Goal: Task Accomplishment & Management: Manage account settings

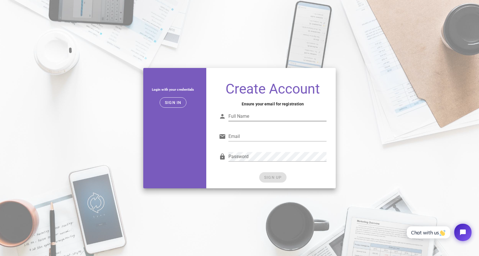
click at [265, 108] on div "Full Name" at bounding box center [273, 117] width 108 height 19
click at [259, 122] on div "Full Name" at bounding box center [277, 120] width 98 height 16
click at [251, 118] on input "Full Name" at bounding box center [277, 116] width 98 height 9
type input "med mzn"
type input "[PERSON_NAME][EMAIL_ADDRESS][DOMAIN_NAME]"
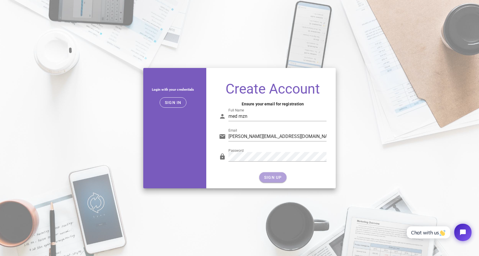
click at [282, 178] on button "SIGN UP" at bounding box center [272, 177] width 27 height 10
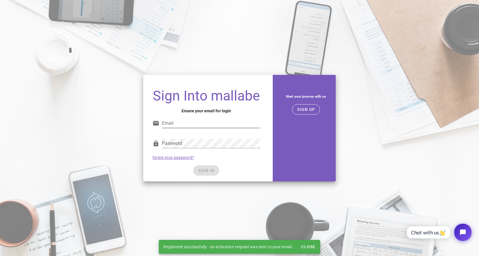
click at [208, 126] on input "Email" at bounding box center [211, 122] width 98 height 9
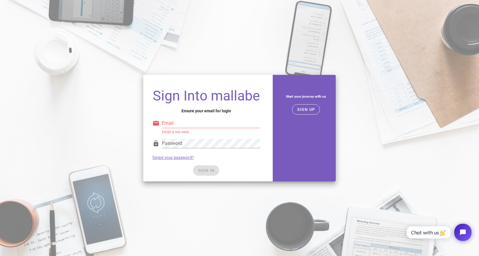
click at [183, 124] on input "Email" at bounding box center [211, 122] width 98 height 9
type input "[PERSON_NAME][EMAIL_ADDRESS][DOMAIN_NAME]"
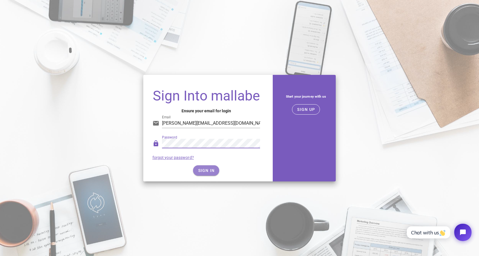
click at [198, 171] on span "SIGN IN" at bounding box center [206, 170] width 17 height 5
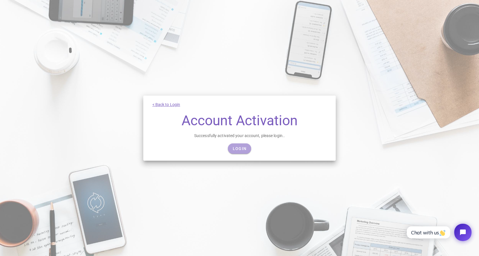
click at [246, 150] on link "Login" at bounding box center [239, 148] width 23 height 10
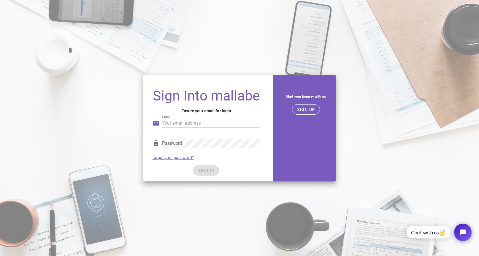
click at [211, 127] on input "Email" at bounding box center [211, 122] width 98 height 9
type input "[PERSON_NAME][EMAIL_ADDRESS][DOMAIN_NAME]"
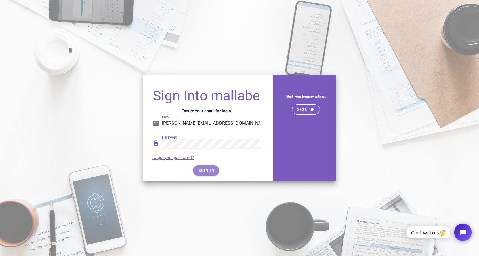
click at [199, 169] on span "SIGN IN" at bounding box center [206, 170] width 17 height 5
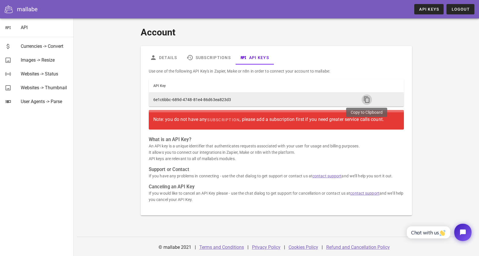
click at [364, 98] on icon "button" at bounding box center [366, 99] width 7 height 7
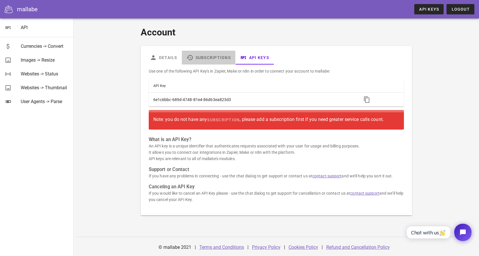
click at [189, 56] on icon at bounding box center [189, 57] width 7 height 7
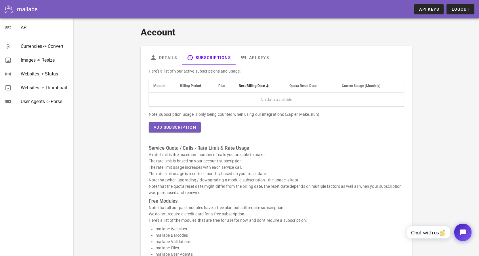
click at [106, 81] on div "Account Details Subscriptions API Keys Here's a list of your active subscriptio…" at bounding box center [276, 192] width 341 height 349
